Goal: Information Seeking & Learning: Check status

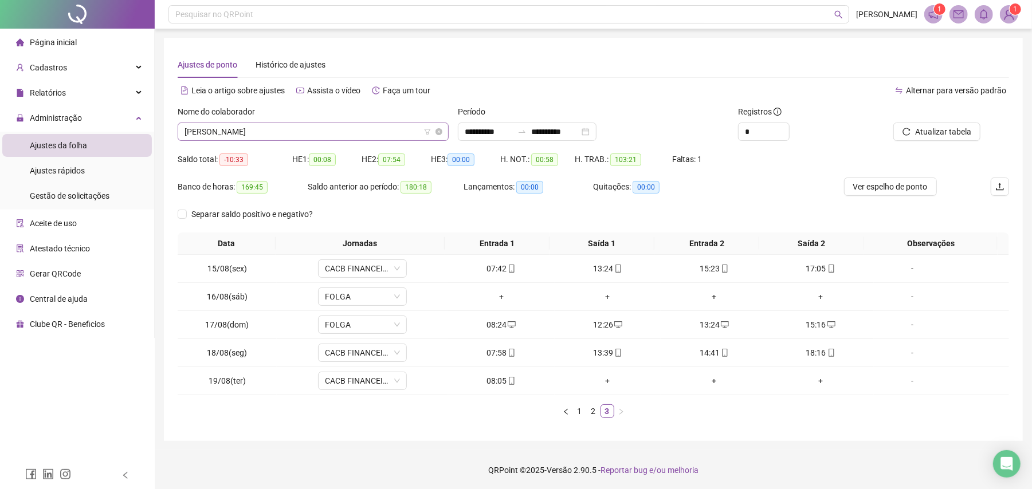
click at [350, 129] on span "[PERSON_NAME]" at bounding box center [313, 131] width 257 height 17
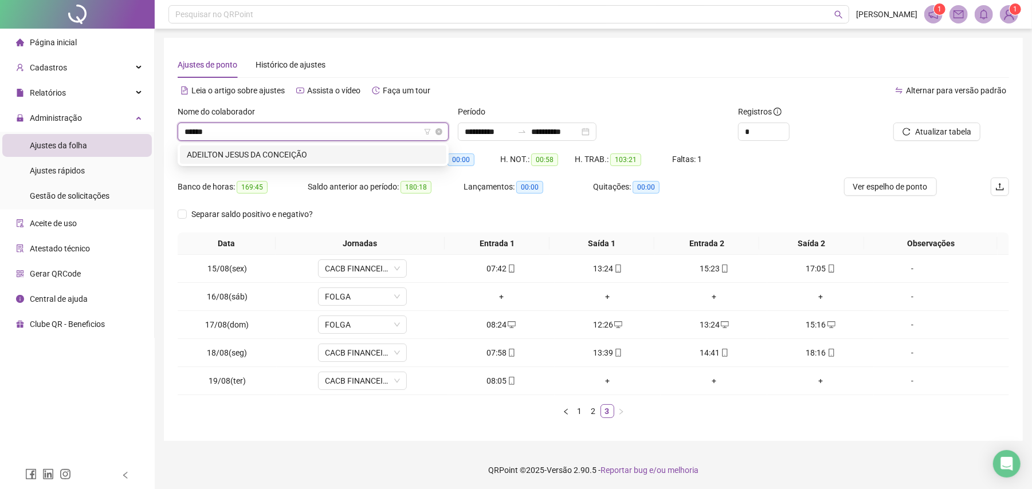
type input "*******"
click at [281, 150] on div "ADEILTON JESUS DA CONCEIÇÃO" at bounding box center [313, 154] width 253 height 13
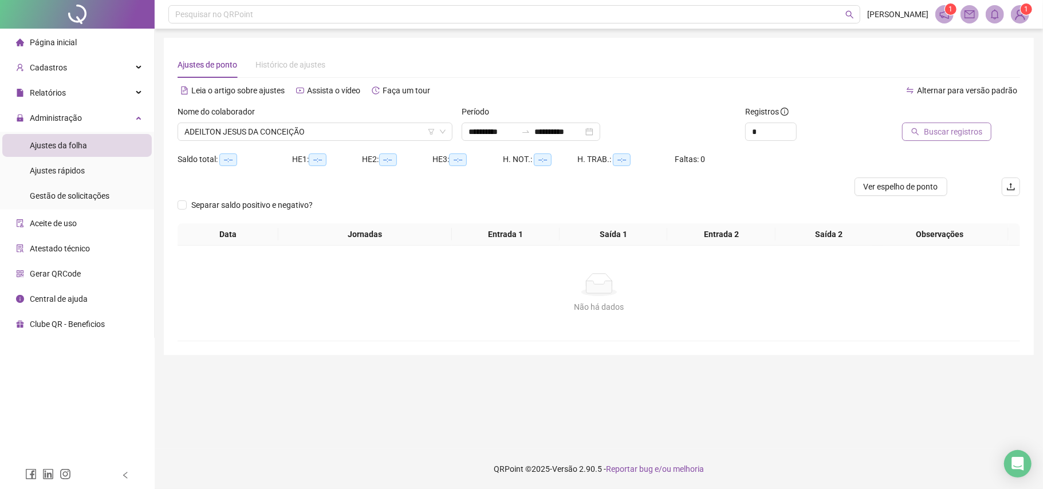
click at [944, 131] on span "Buscar registros" at bounding box center [953, 131] width 58 height 13
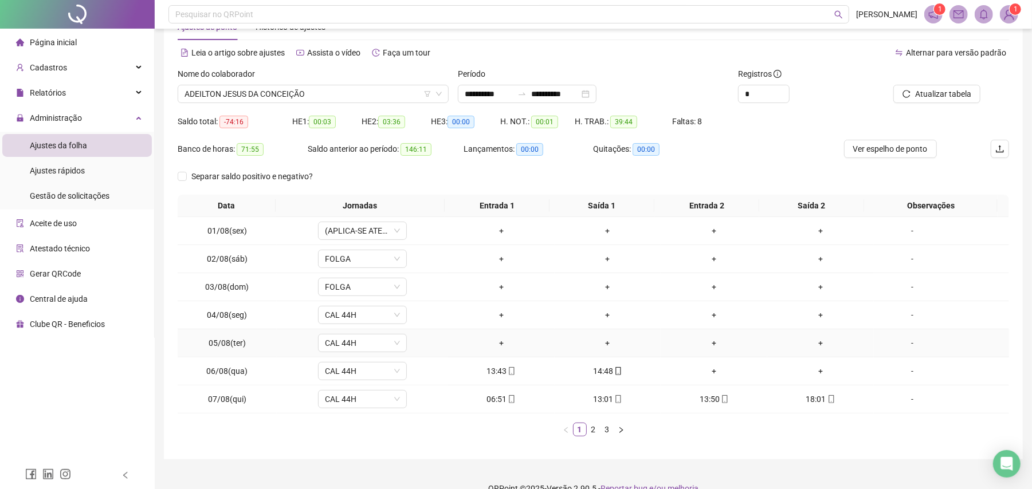
scroll to position [58, 0]
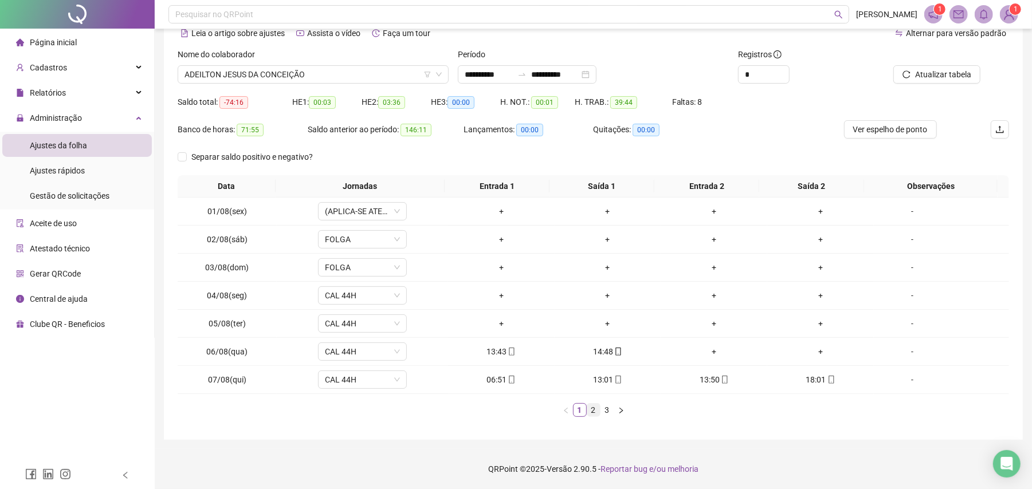
click at [592, 413] on link "2" at bounding box center [593, 410] width 13 height 13
click at [607, 413] on link "3" at bounding box center [607, 410] width 13 height 13
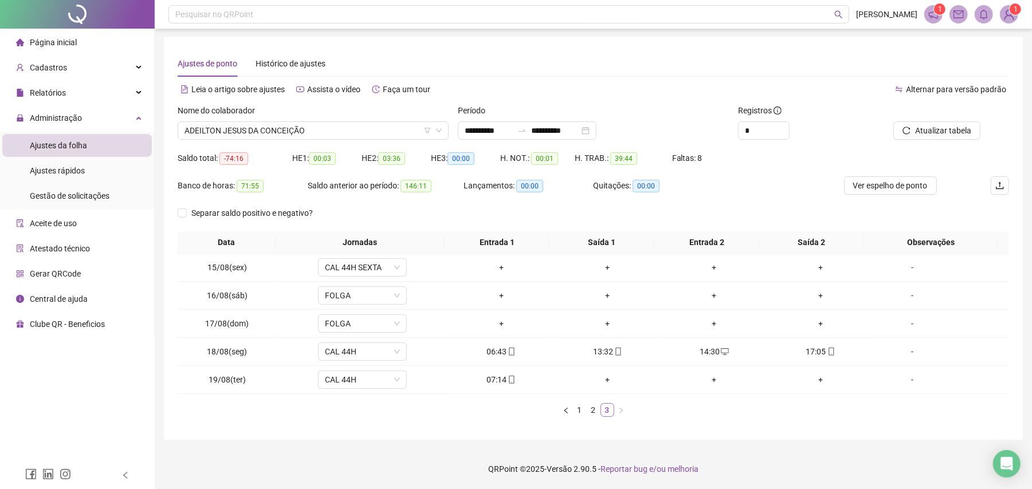
scroll to position [2, 0]
click at [595, 413] on link "2" at bounding box center [593, 410] width 13 height 13
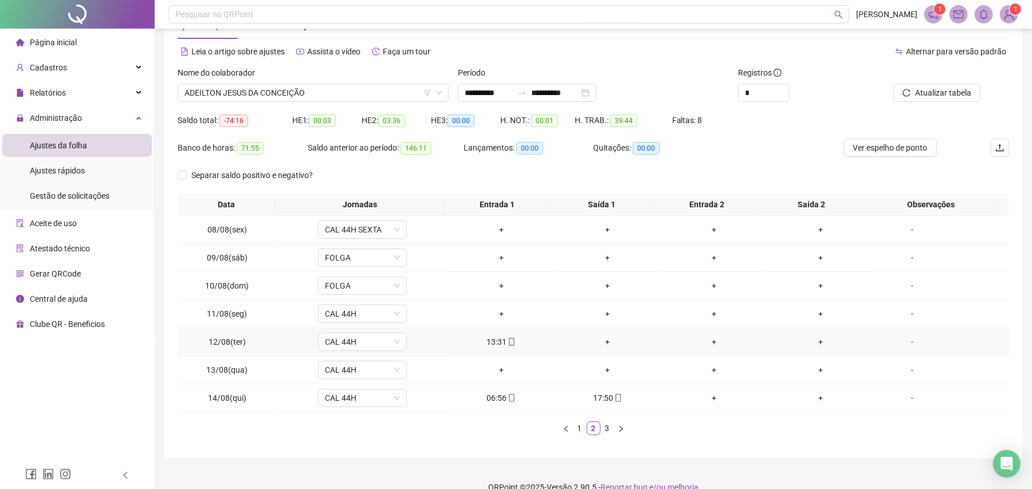
scroll to position [58, 0]
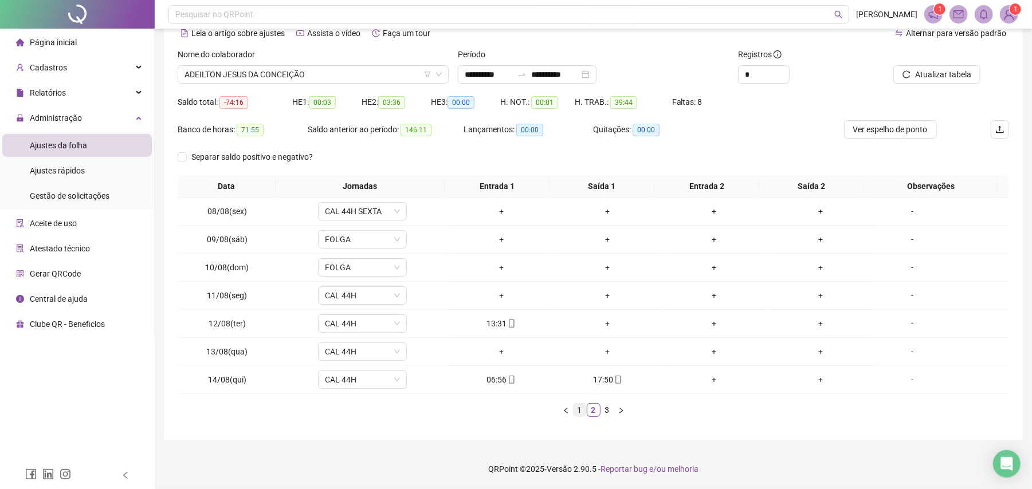
click at [578, 413] on link "1" at bounding box center [580, 410] width 13 height 13
click at [721, 378] on icon "mobile" at bounding box center [725, 380] width 8 height 8
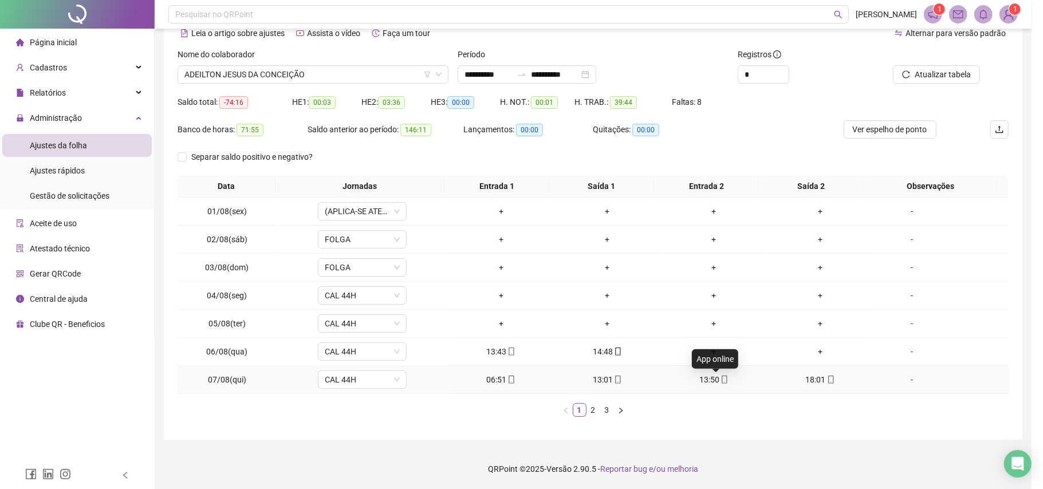
type input "**********"
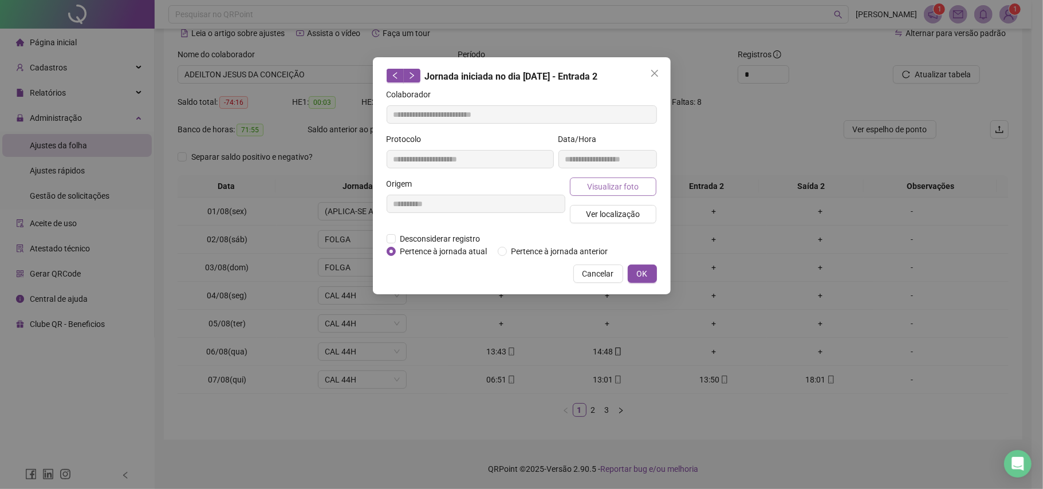
click at [617, 184] on span "Visualizar foto" at bounding box center [613, 186] width 52 height 13
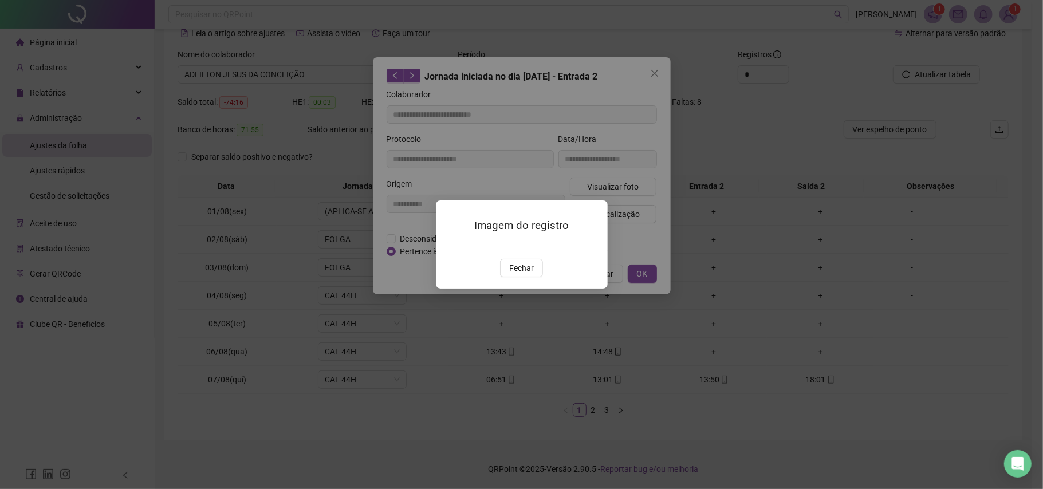
click at [450, 246] on img at bounding box center [450, 246] width 0 height 0
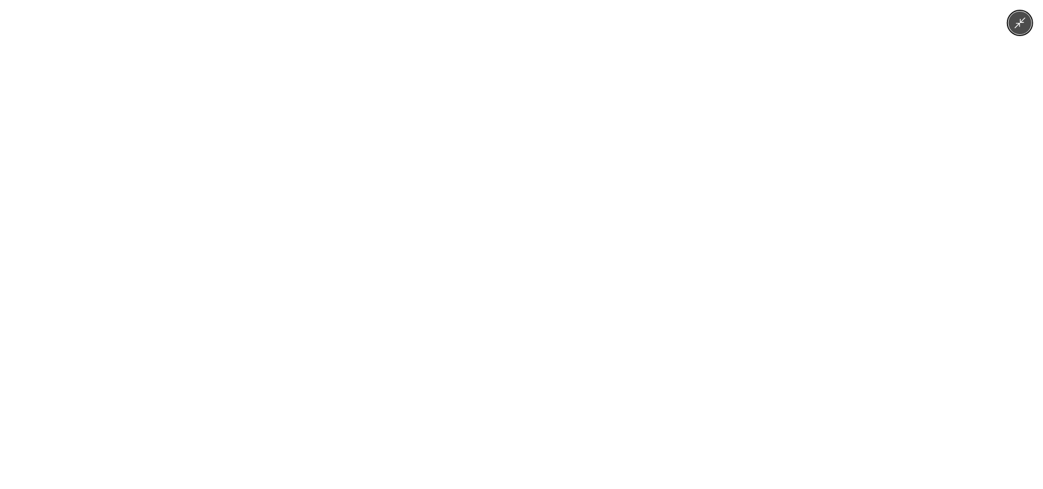
click at [681, 227] on div at bounding box center [521, 244] width 1043 height 489
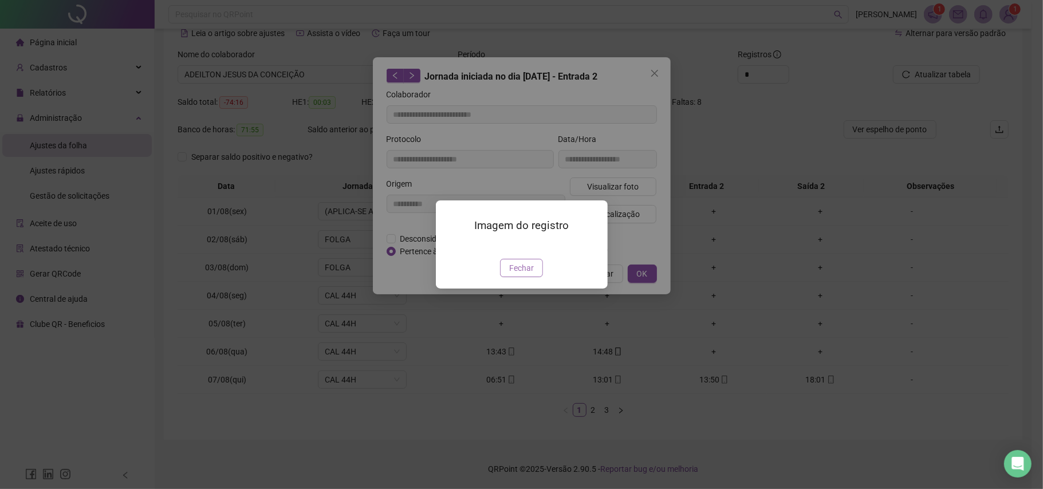
click at [512, 274] on span "Fechar" at bounding box center [521, 268] width 25 height 13
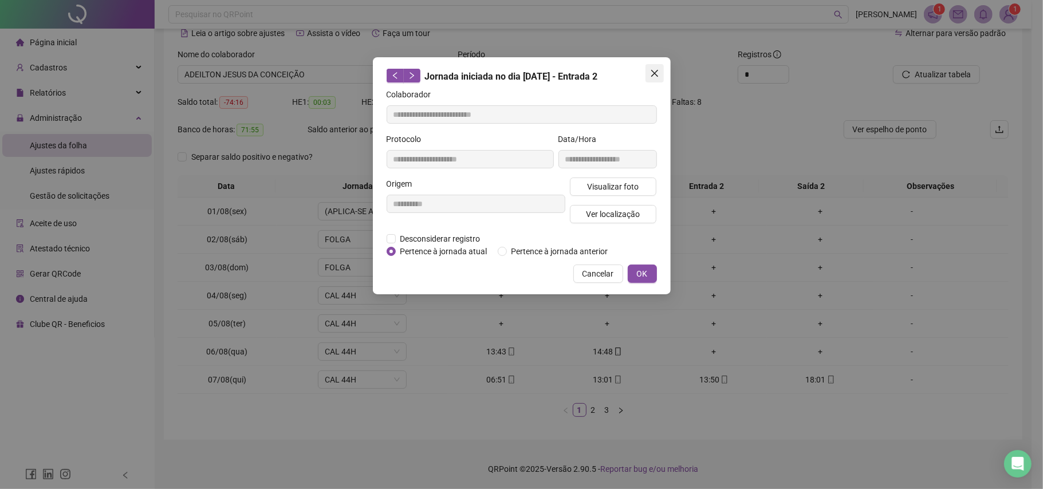
click at [653, 74] on icon "close" at bounding box center [654, 73] width 7 height 7
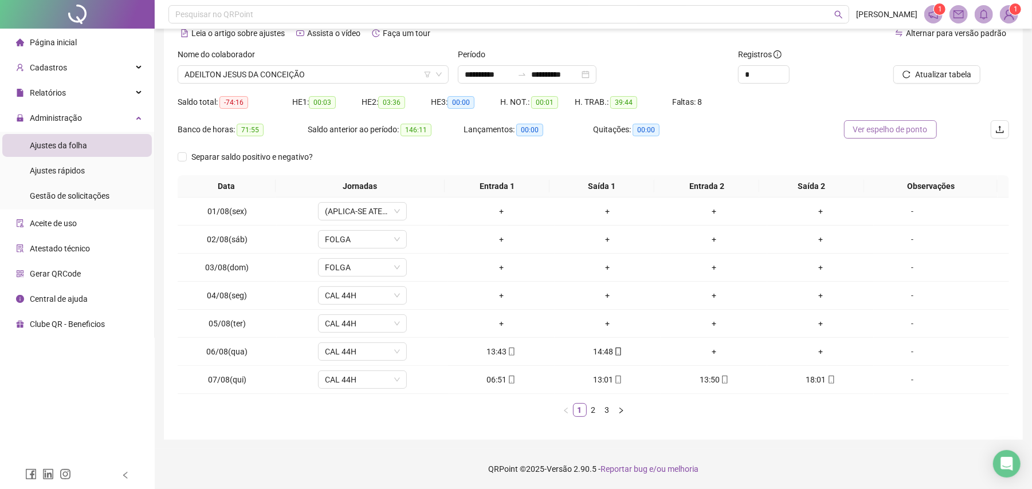
click at [905, 123] on span "Ver espelho de ponto" at bounding box center [890, 129] width 74 height 13
